Goal: Task Accomplishment & Management: Use online tool/utility

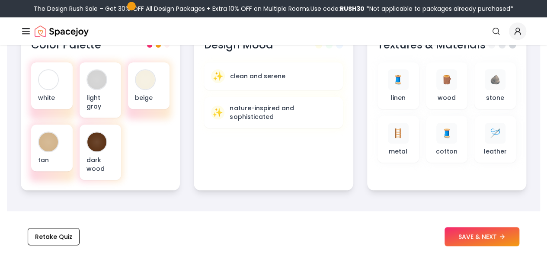
scroll to position [344, 0]
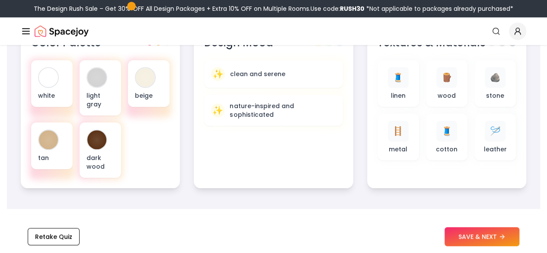
drag, startPoint x: 452, startPoint y: 229, endPoint x: 392, endPoint y: 75, distance: 165.4
click at [392, 75] on span "🧵" at bounding box center [397, 77] width 11 height 12
click at [447, 81] on span "🪵" at bounding box center [446, 77] width 11 height 12
click at [460, 97] on div "🪵 wood" at bounding box center [447, 83] width 28 height 33
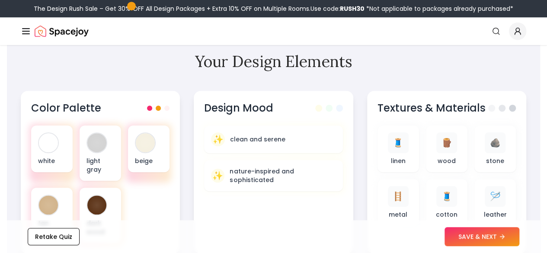
scroll to position [300, 0]
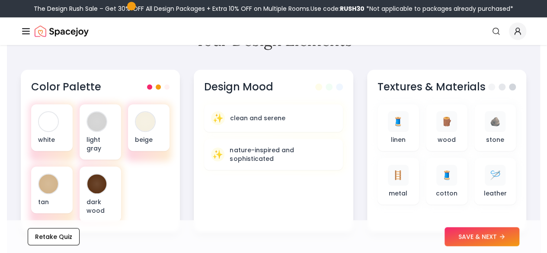
click at [299, 156] on p "nature-inspired and sophisticated" at bounding box center [282, 154] width 106 height 17
click at [97, 136] on p "light gray" at bounding box center [100, 143] width 28 height 17
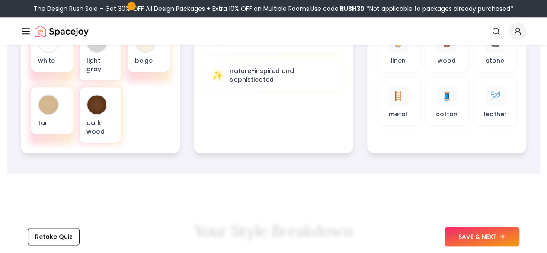
click at [463, 228] on button "SAVE & NEXT" at bounding box center [481, 236] width 75 height 19
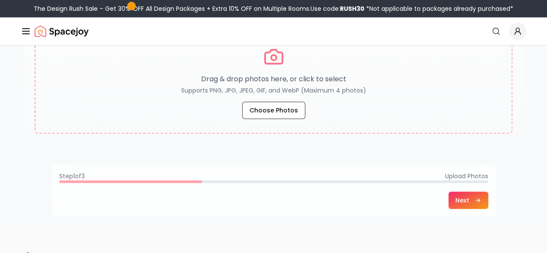
scroll to position [193, 0]
click at [268, 114] on button "Choose Photos" at bounding box center [273, 110] width 63 height 17
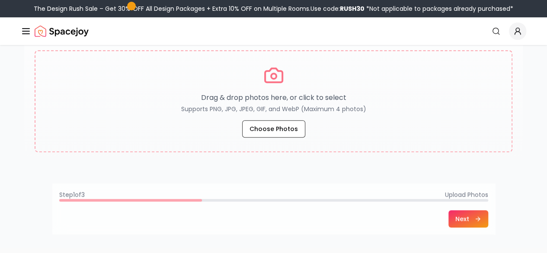
scroll to position [176, 0]
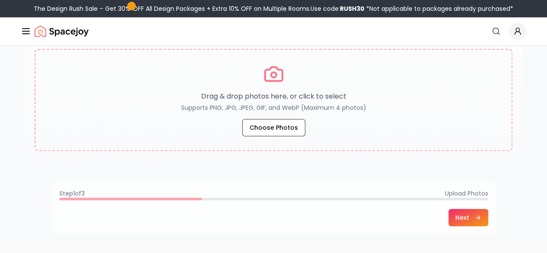
click at [268, 125] on button "Choose Photos" at bounding box center [273, 127] width 63 height 17
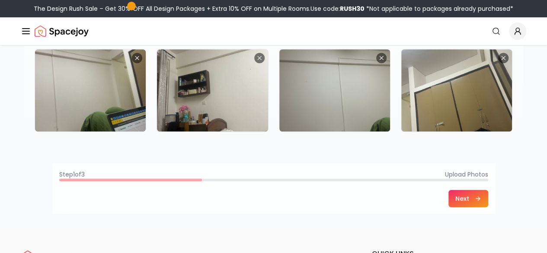
click at [488, 196] on button "Next" at bounding box center [468, 198] width 40 height 17
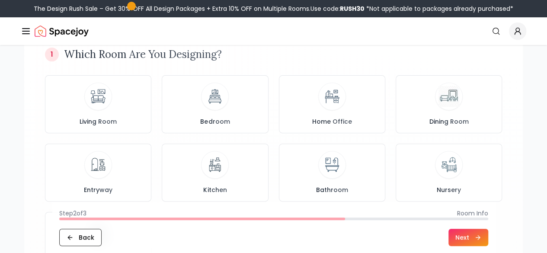
scroll to position [113, 0]
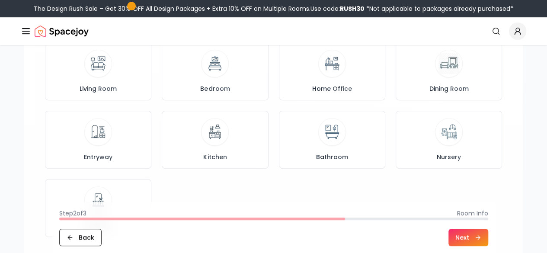
click at [94, 78] on div "Living Room" at bounding box center [98, 71] width 92 height 43
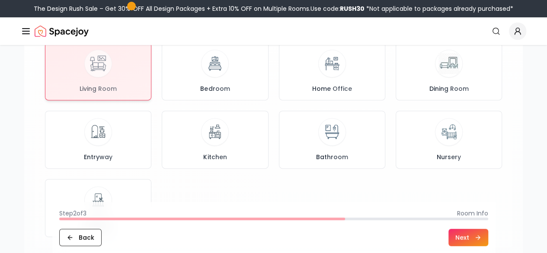
click at [488, 235] on button "Next" at bounding box center [468, 237] width 40 height 17
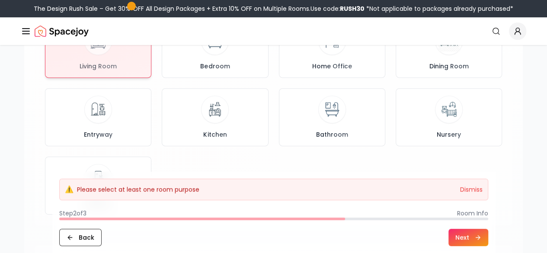
scroll to position [120, 0]
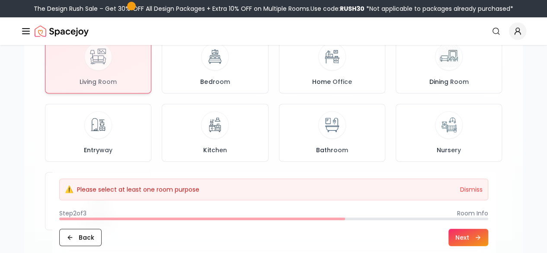
click at [92, 64] on div at bounding box center [97, 64] width 105 height 57
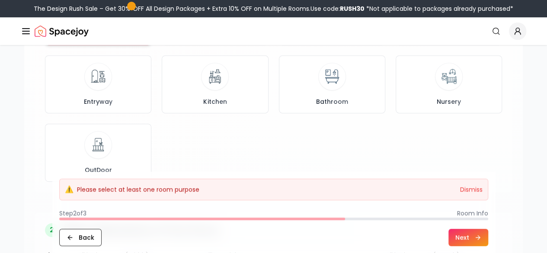
scroll to position [245, 0]
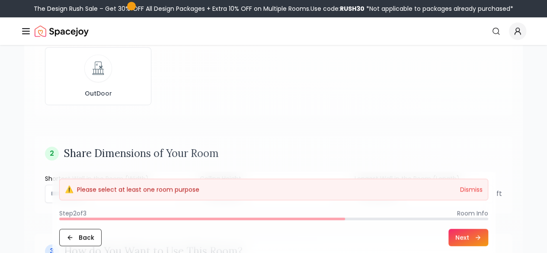
click at [481, 235] on icon at bounding box center [477, 237] width 7 height 7
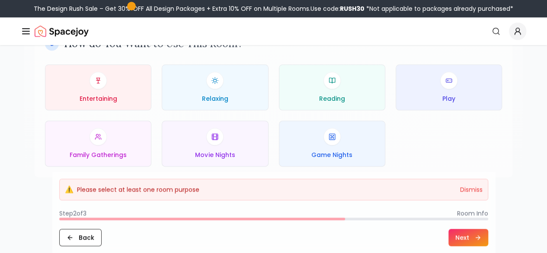
scroll to position [453, 0]
click at [183, 86] on div "Relaxing" at bounding box center [215, 86] width 92 height 31
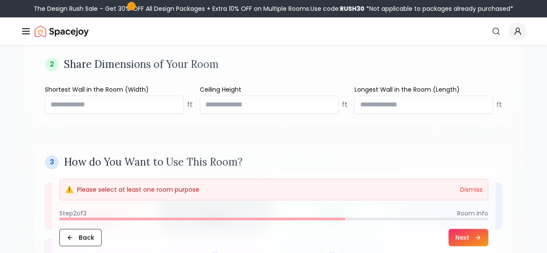
scroll to position [333, 0]
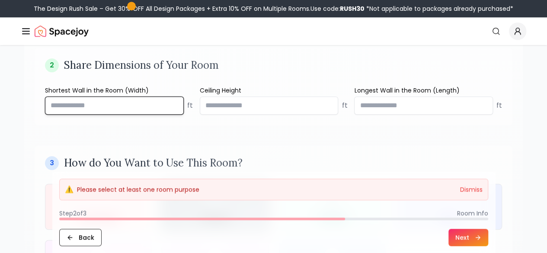
click at [131, 108] on input "number" at bounding box center [114, 105] width 139 height 18
type input "**"
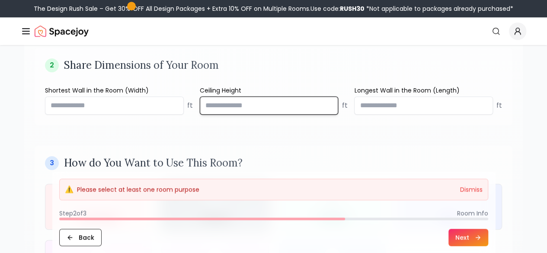
click at [219, 102] on input "number" at bounding box center [269, 105] width 139 height 18
type input "**"
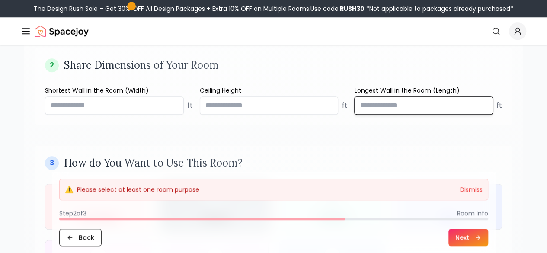
click at [403, 111] on input "number" at bounding box center [423, 105] width 139 height 18
type input "**"
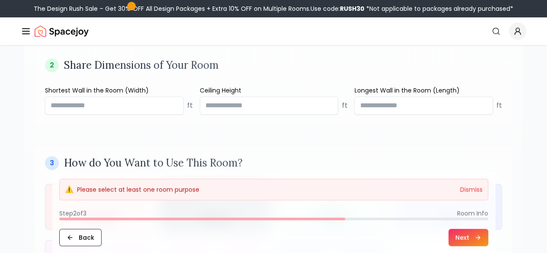
click at [488, 237] on button "Next" at bounding box center [468, 237] width 40 height 17
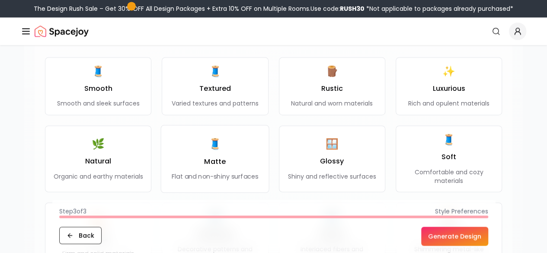
scroll to position [692, 0]
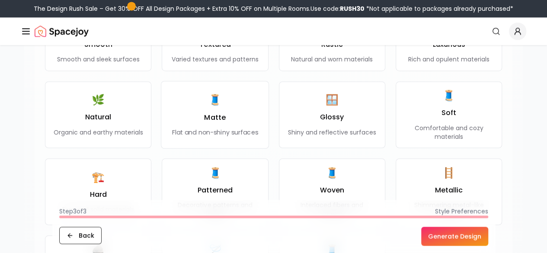
click at [228, 120] on div "🧵 Matte Flat and non-shiny surfaces" at bounding box center [215, 115] width 86 height 44
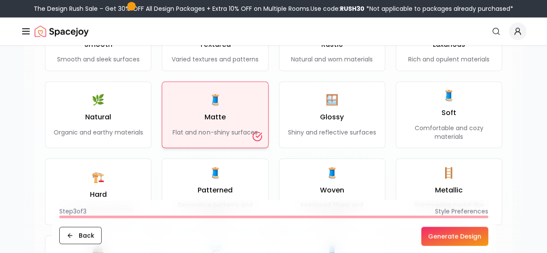
click at [482, 239] on button "Generate Design" at bounding box center [454, 236] width 67 height 19
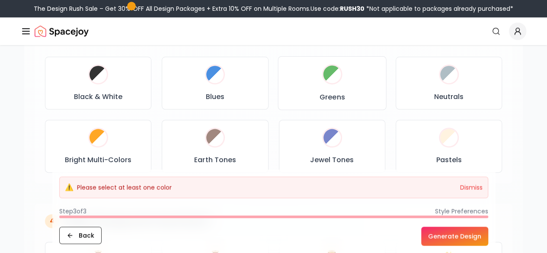
scroll to position [461, 0]
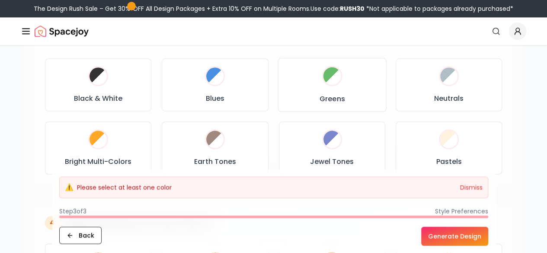
click at [318, 77] on div "Greens" at bounding box center [331, 84] width 93 height 39
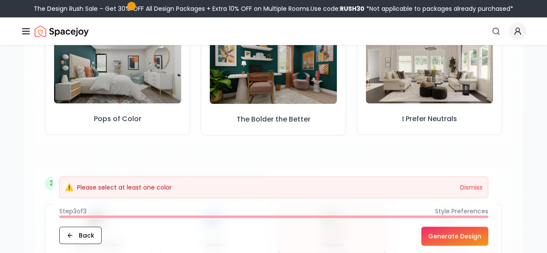
scroll to position [314, 0]
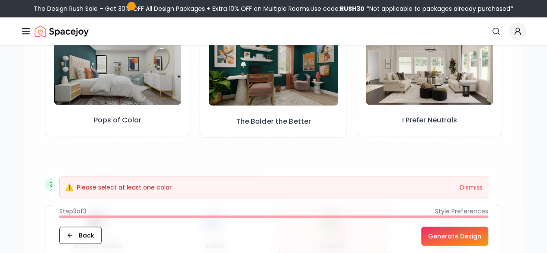
click at [262, 84] on img at bounding box center [273, 68] width 129 height 73
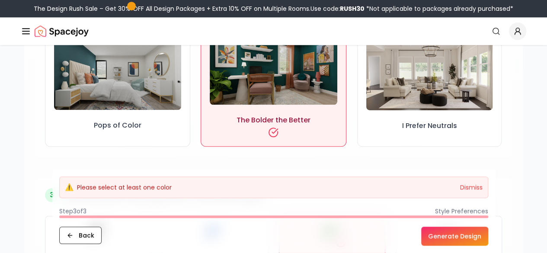
click at [437, 118] on button "I Prefer Neutrals" at bounding box center [429, 86] width 144 height 122
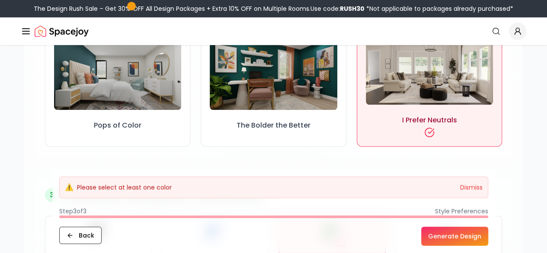
click at [484, 236] on button "Generate Design" at bounding box center [454, 236] width 67 height 19
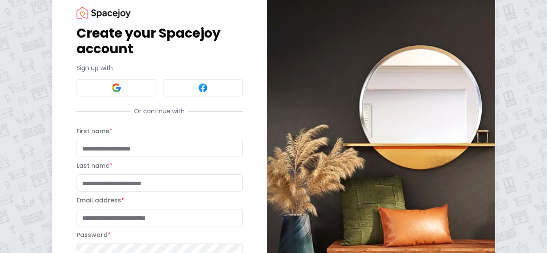
scroll to position [25, 0]
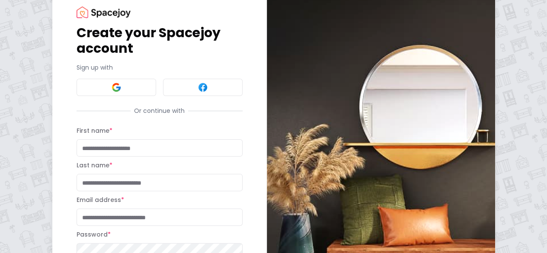
click at [76, 91] on button at bounding box center [116, 87] width 80 height 17
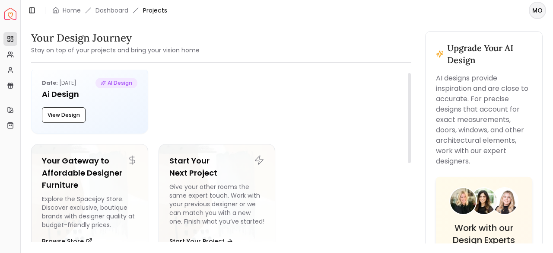
scroll to position [5, 0]
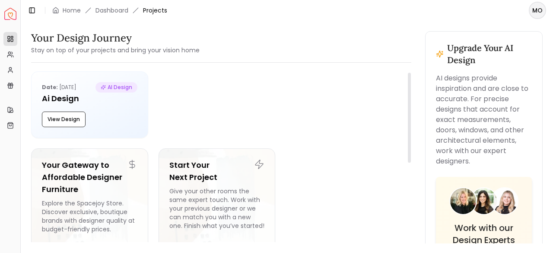
click at [58, 116] on button "View Design" at bounding box center [64, 120] width 44 height 16
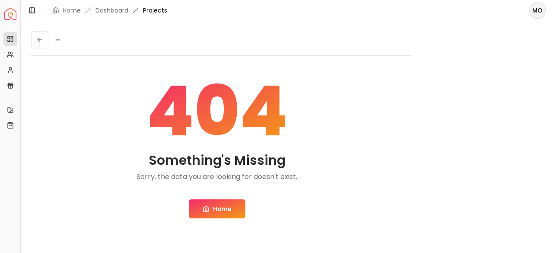
click at [41, 44] on button at bounding box center [39, 39] width 17 height 17
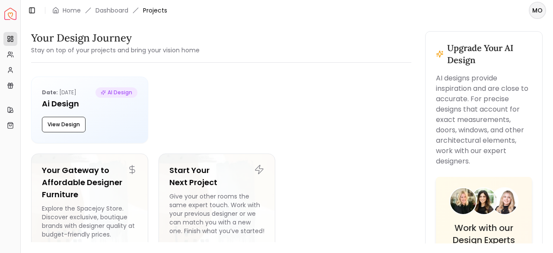
click at [357, 31] on div "Your Design Journey Stay on top of your projects and bring your vision home Dat…" at bounding box center [287, 132] width 532 height 223
